Goal: Task Accomplishment & Management: Use online tool/utility

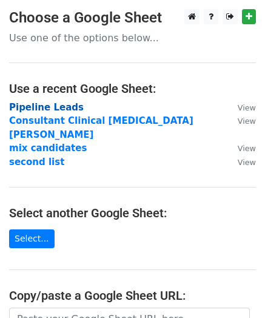
click at [68, 105] on strong "Pipeline Leads" at bounding box center [46, 107] width 75 height 11
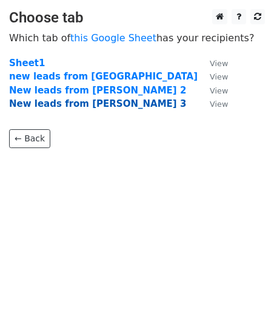
click at [78, 103] on strong "New leads from [PERSON_NAME] 3" at bounding box center [97, 103] width 177 height 11
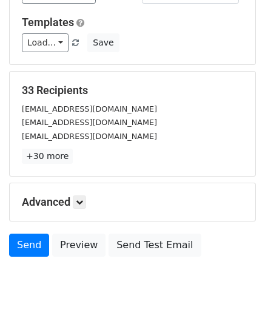
scroll to position [153, 0]
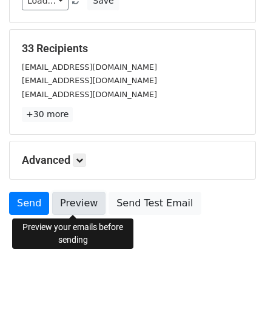
click at [72, 203] on link "Preview" at bounding box center [78, 203] width 53 height 23
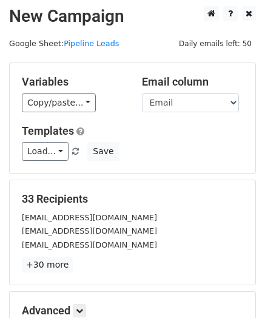
scroll to position [2, 0]
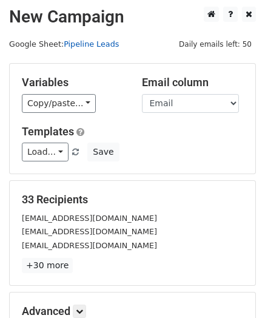
click at [88, 44] on link "Pipeline Leads" at bounding box center [91, 43] width 55 height 9
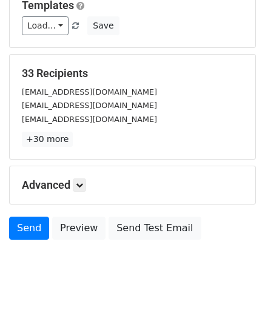
scroll to position [133, 0]
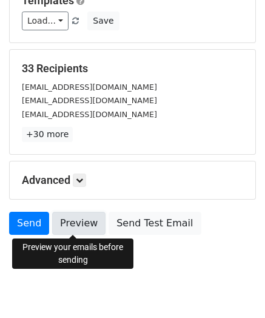
click at [85, 220] on link "Preview" at bounding box center [78, 223] width 53 height 23
